Goal: Task Accomplishment & Management: Manage account settings

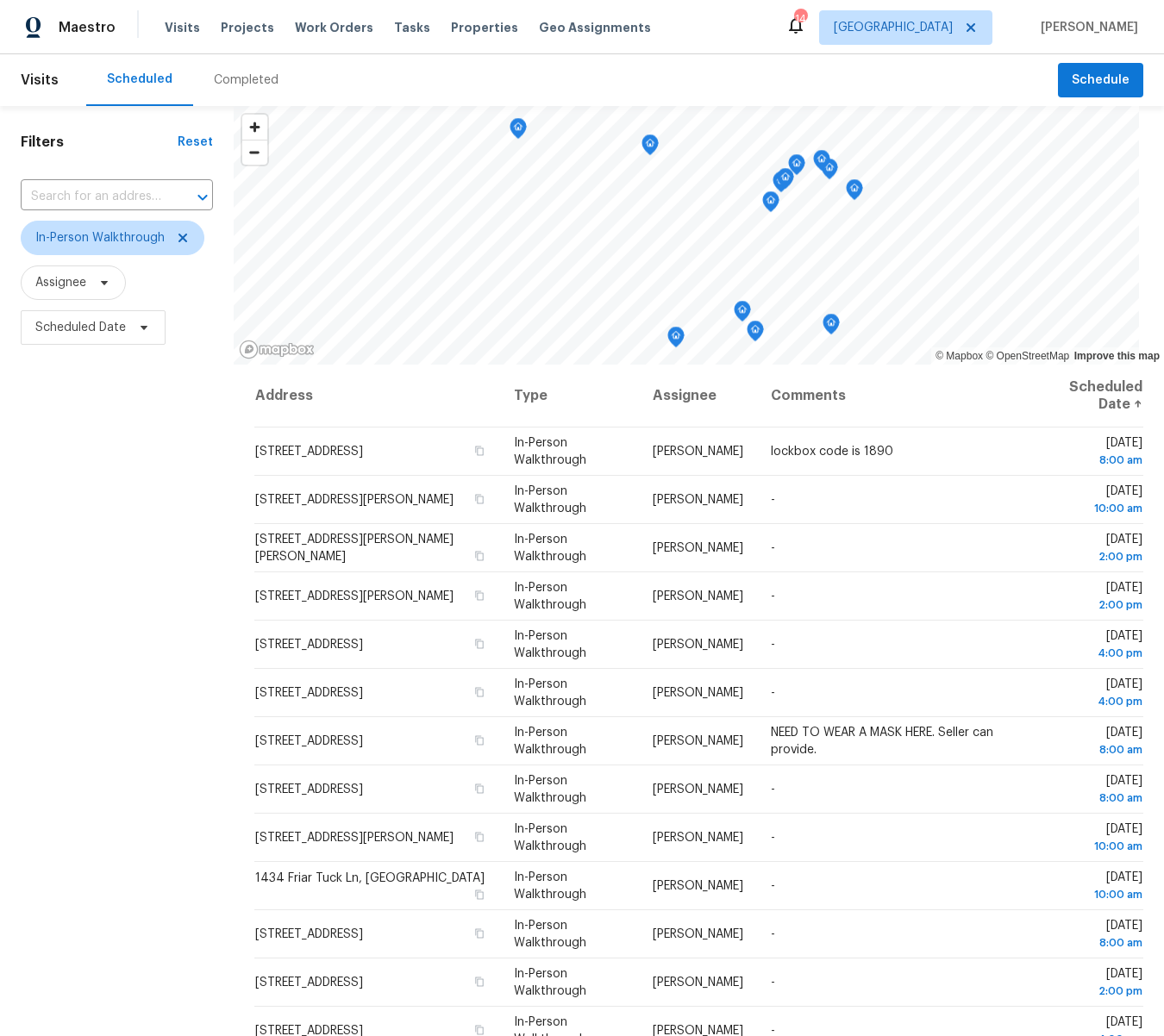
scroll to position [3, 0]
click at [183, 238] on icon at bounding box center [183, 238] width 14 height 14
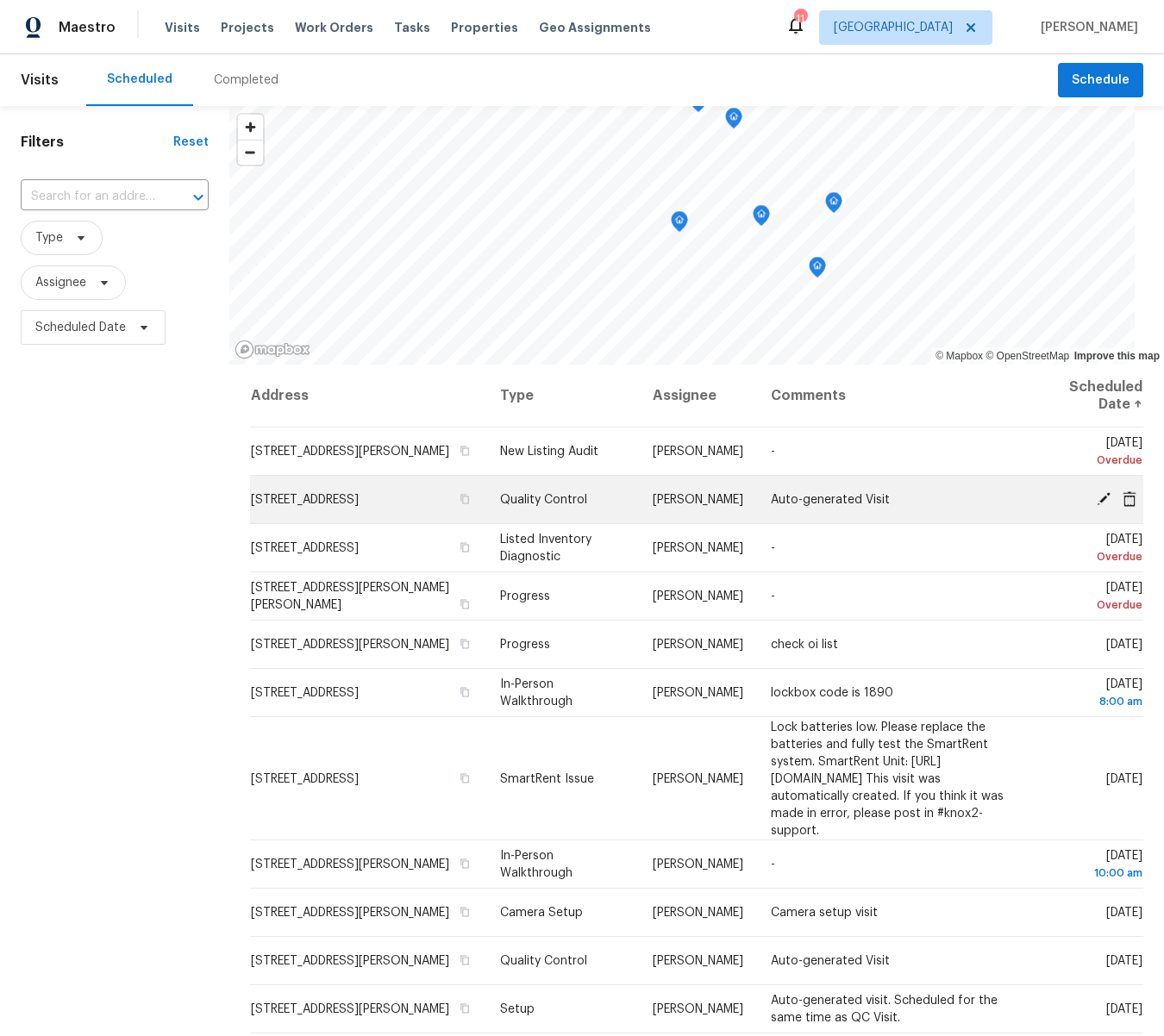
click at [1105, 493] on icon at bounding box center [1104, 498] width 14 height 14
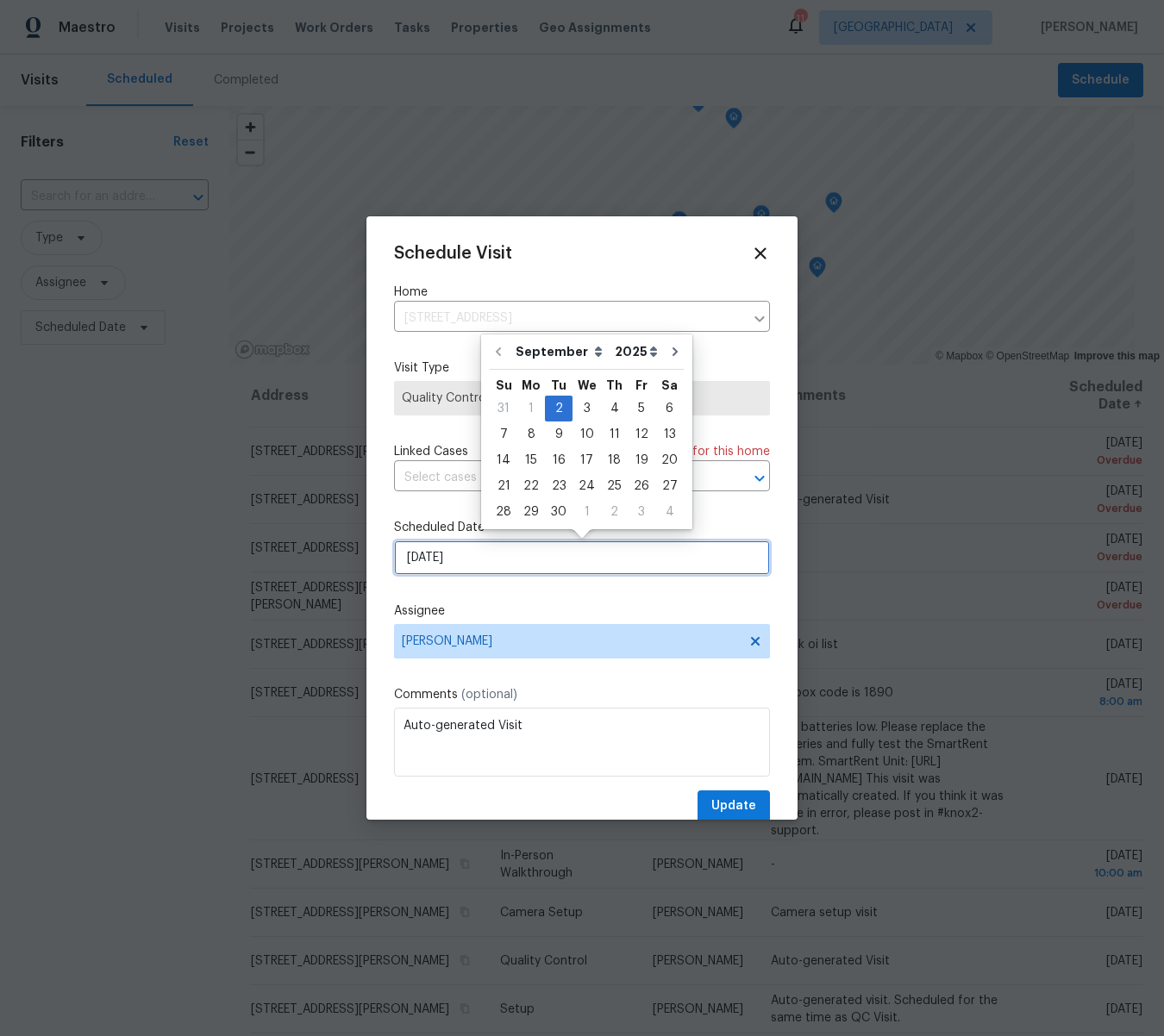
click at [458, 562] on input "9/2/2025" at bounding box center [582, 558] width 376 height 35
click at [605, 412] on div "4" at bounding box center [614, 409] width 26 height 24
type input "9/4/2025"
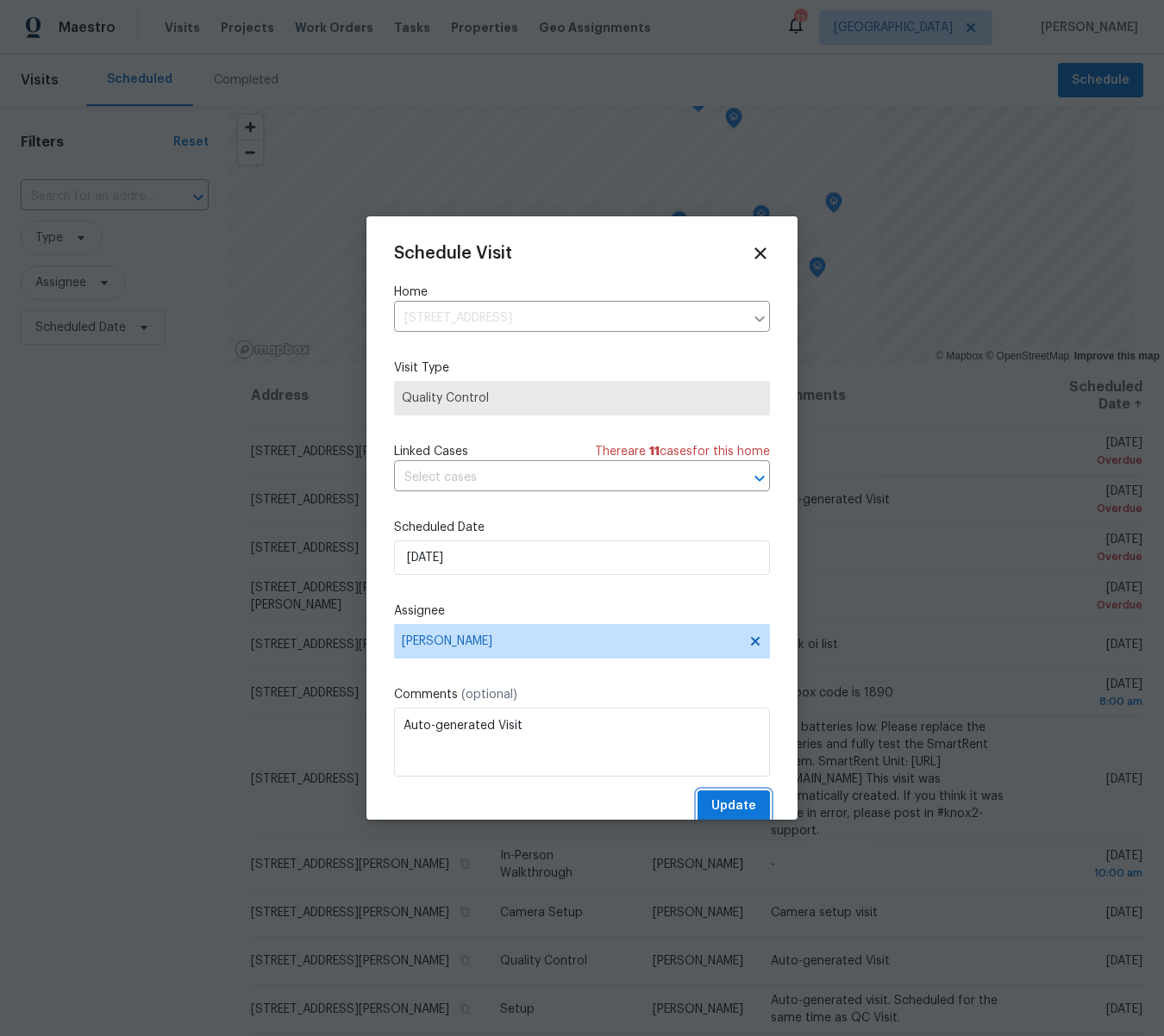
click at [747, 794] on button "Update" at bounding box center [733, 806] width 72 height 32
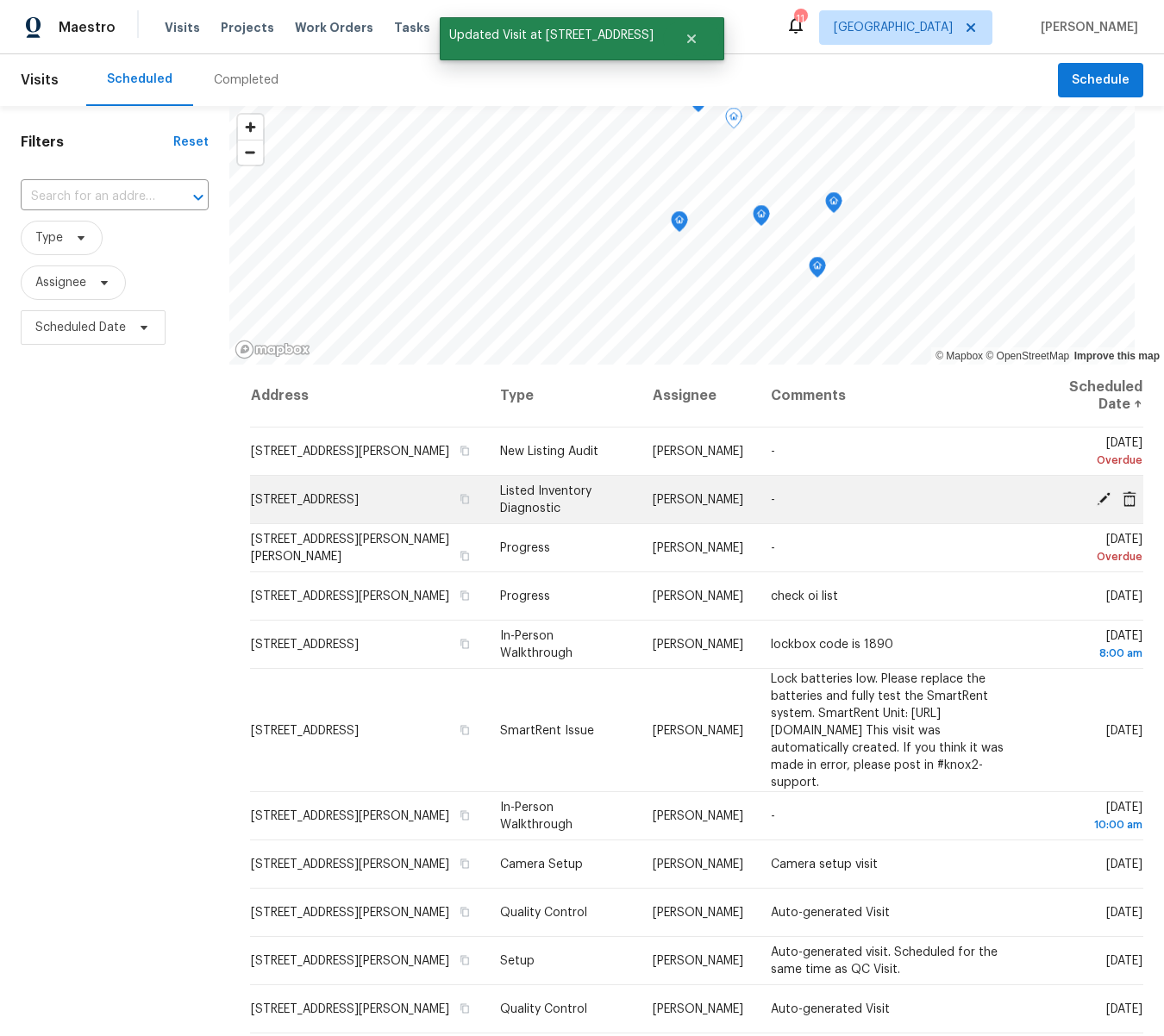
click at [1101, 496] on icon at bounding box center [1104, 498] width 15 height 15
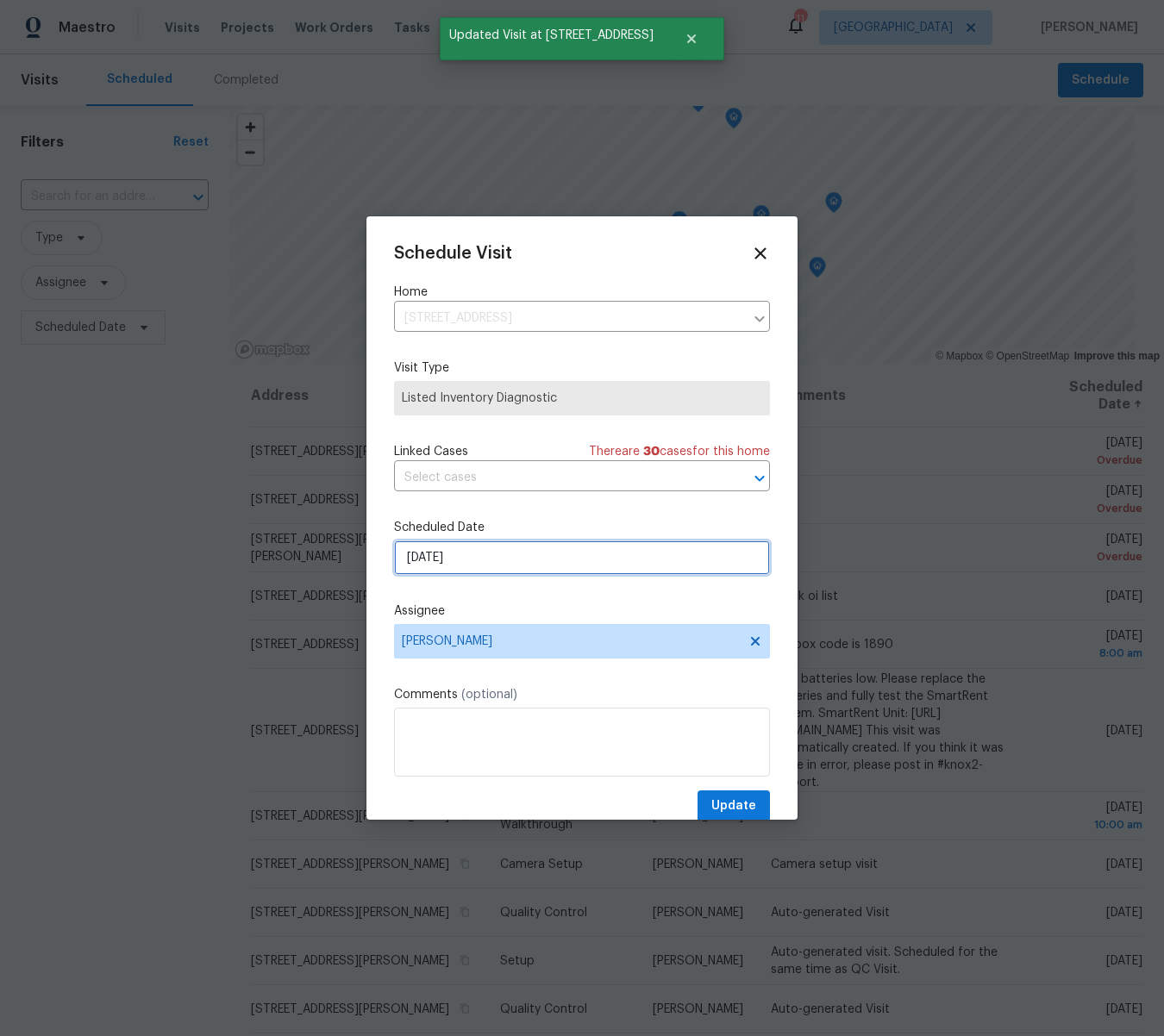
click at [454, 558] on input "9/2/2025" at bounding box center [582, 558] width 376 height 35
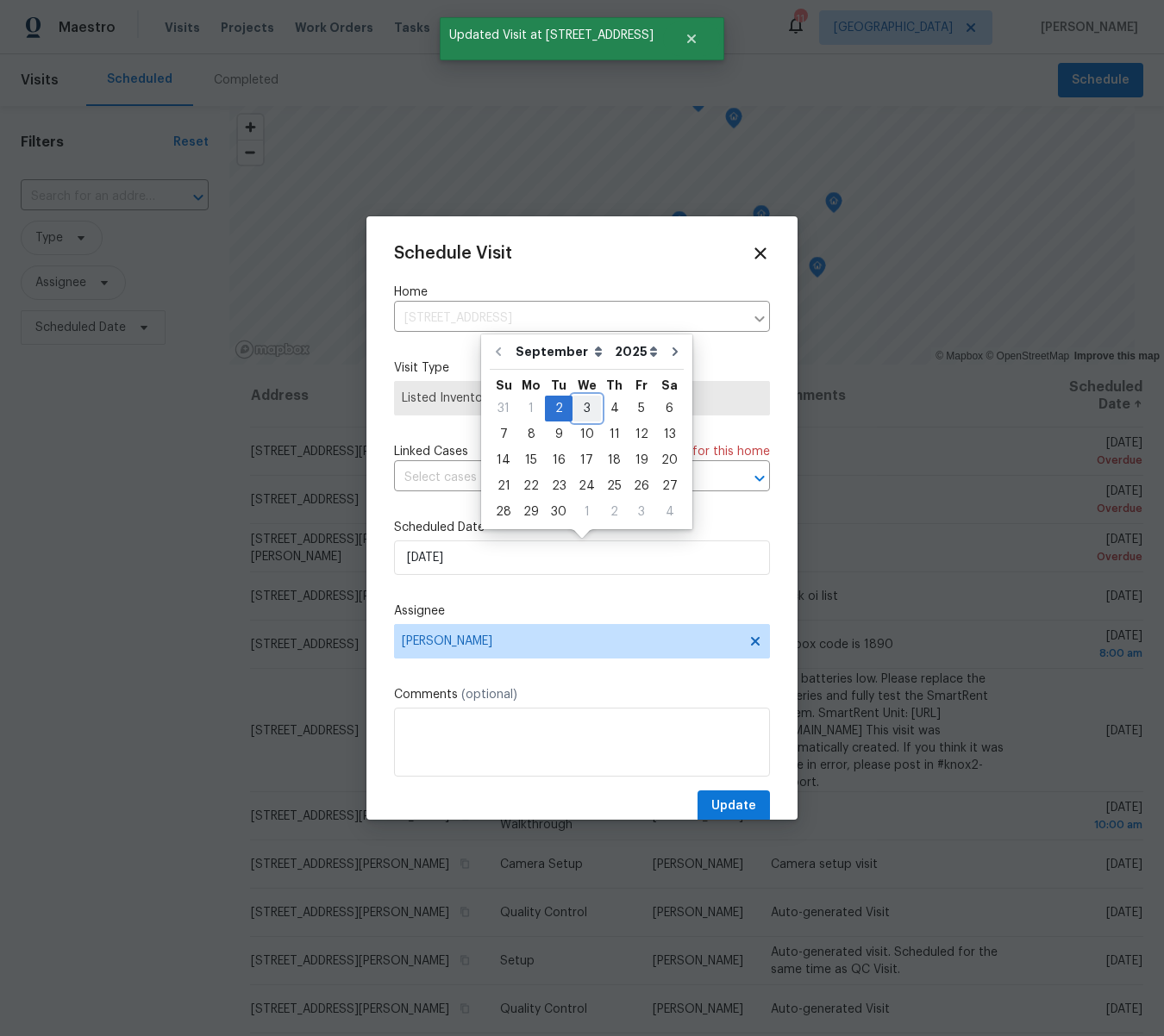
click at [584, 404] on div "3" at bounding box center [586, 409] width 28 height 24
type input "9/3/2025"
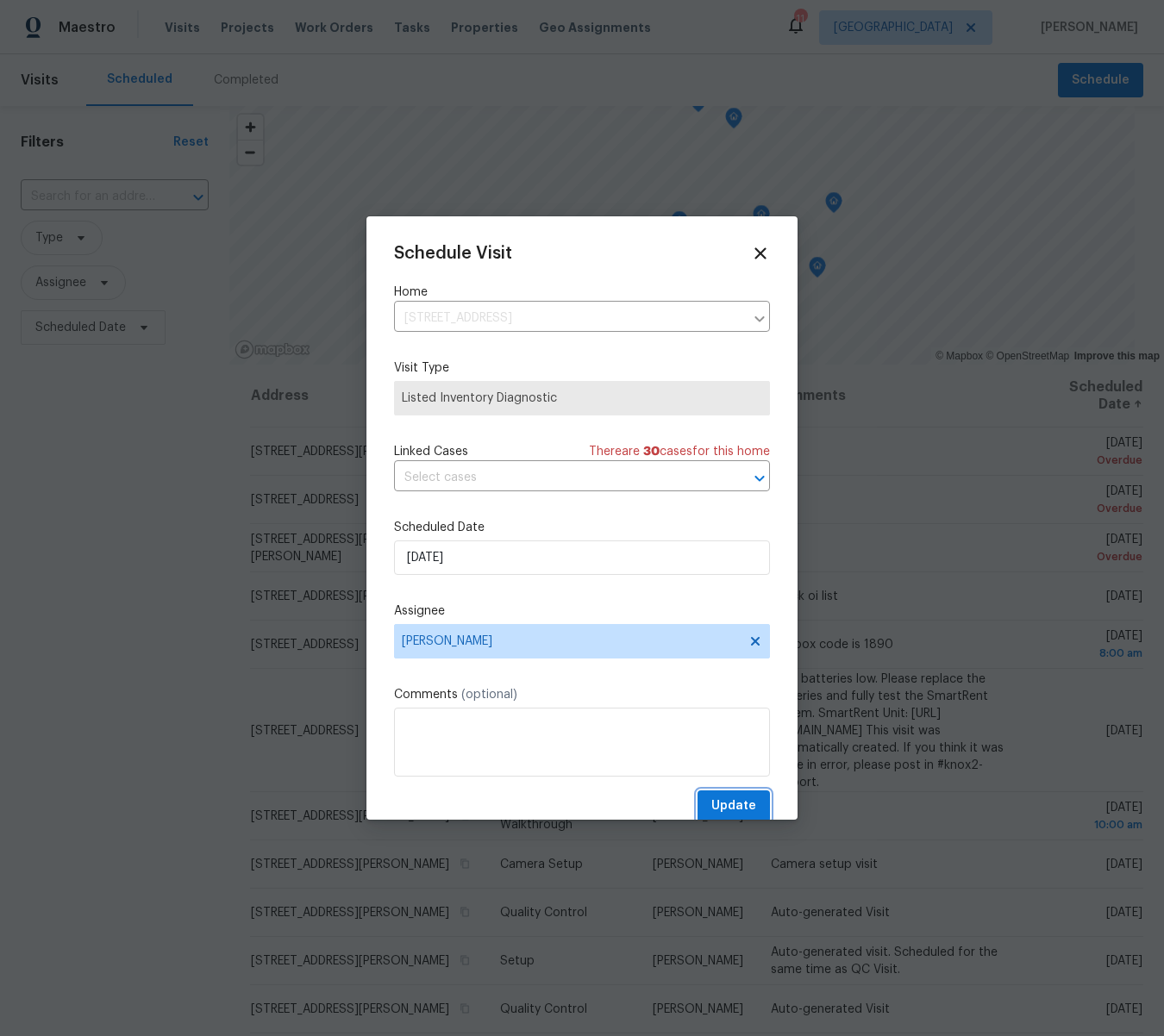
click at [738, 808] on span "Update" at bounding box center [734, 806] width 45 height 22
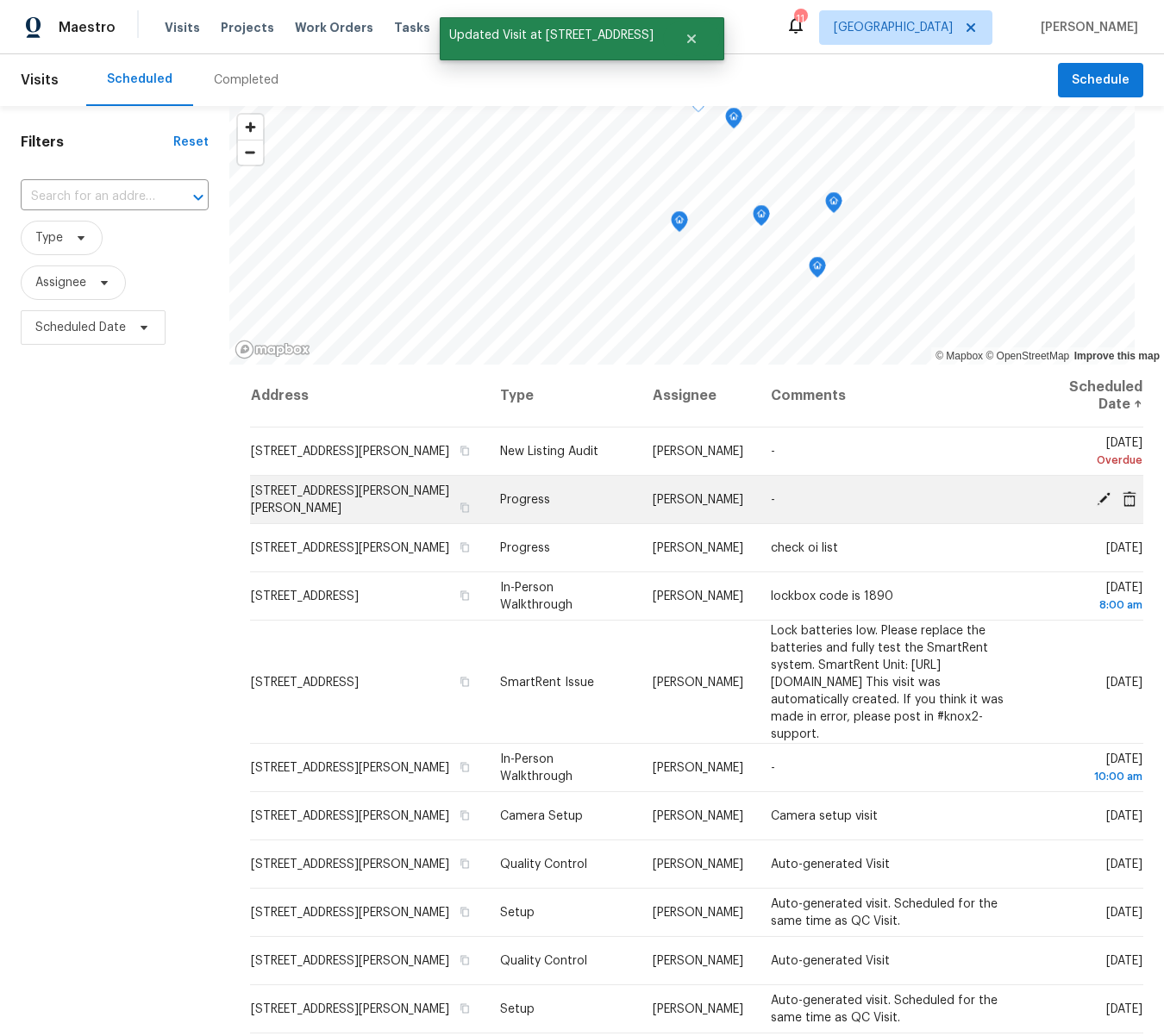
click at [1110, 494] on icon at bounding box center [1104, 498] width 15 height 15
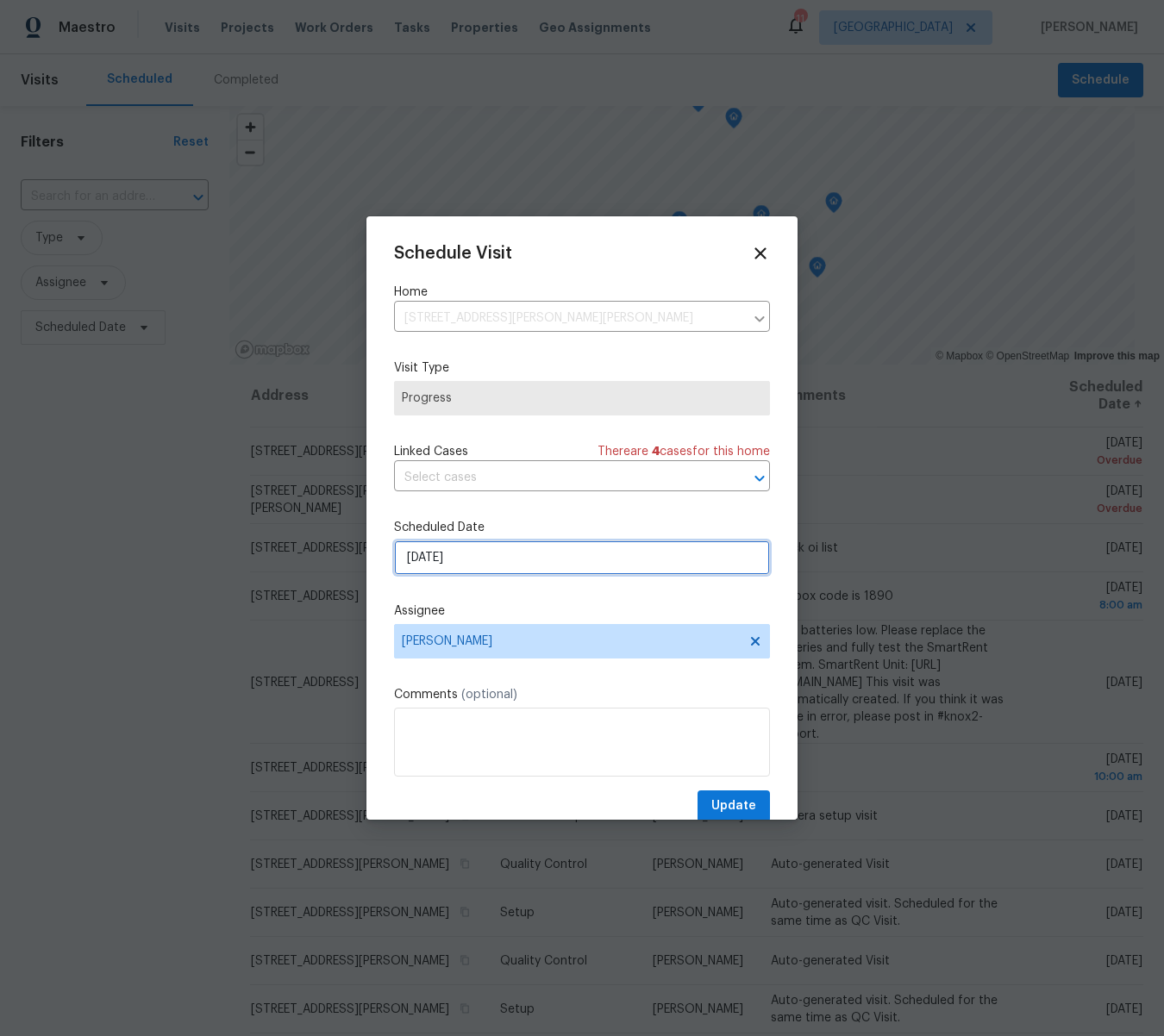
click at [452, 559] on input "9/2/2025" at bounding box center [582, 558] width 376 height 35
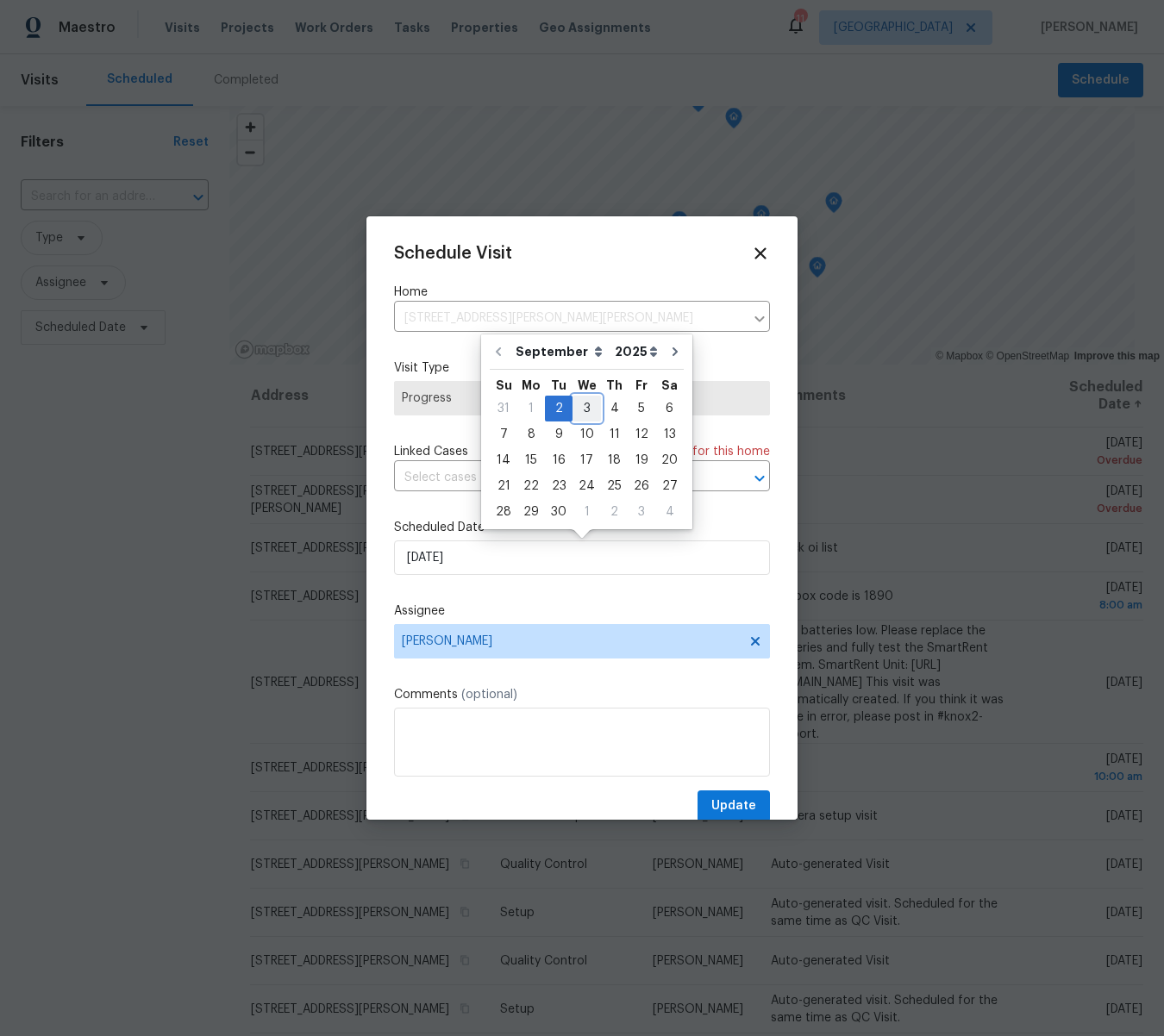
click at [582, 409] on div "3" at bounding box center [586, 409] width 28 height 24
type input "9/3/2025"
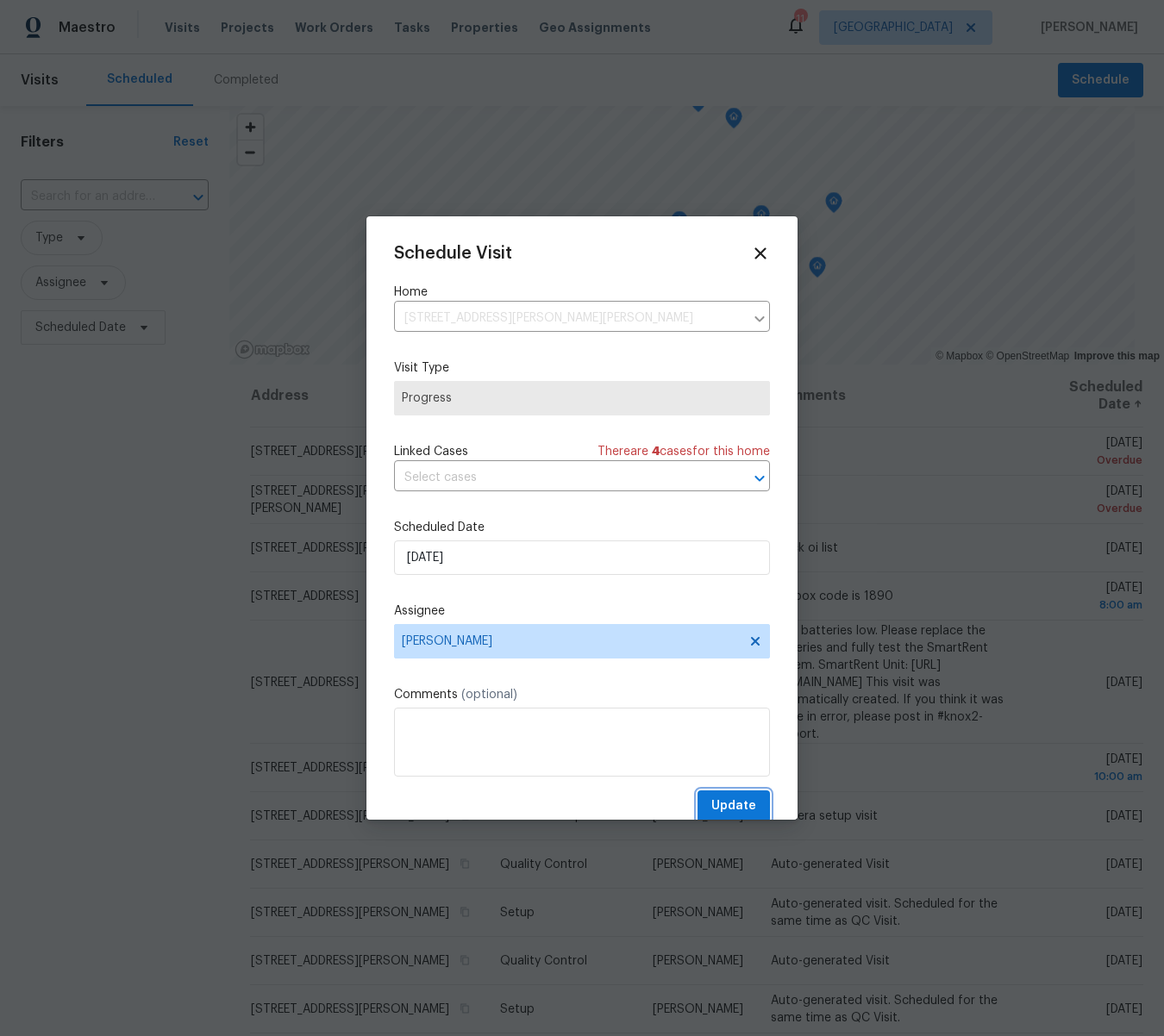
click at [731, 802] on span "Update" at bounding box center [734, 806] width 45 height 22
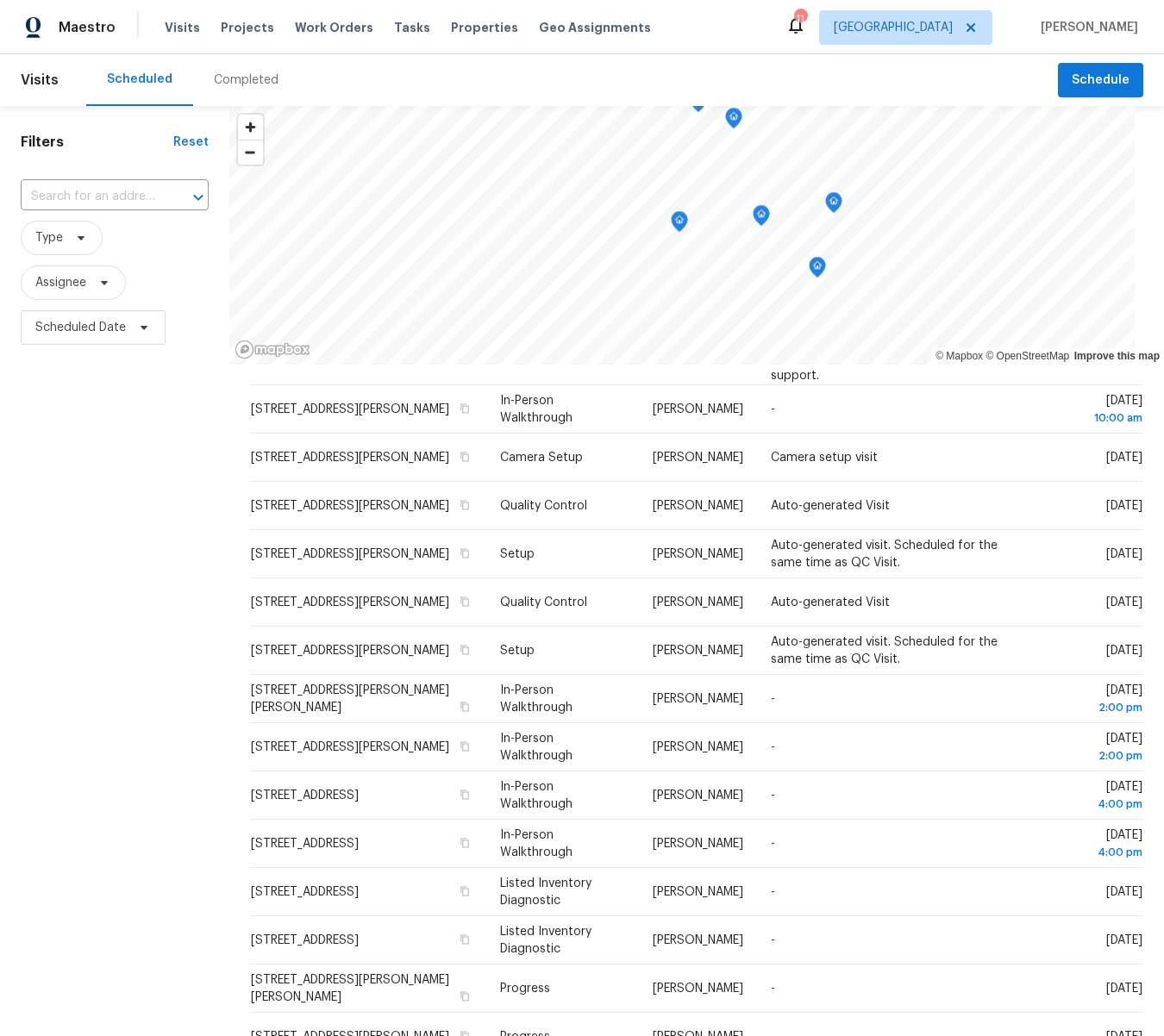
scroll to position [314, 0]
